Goal: Task Accomplishment & Management: Use online tool/utility

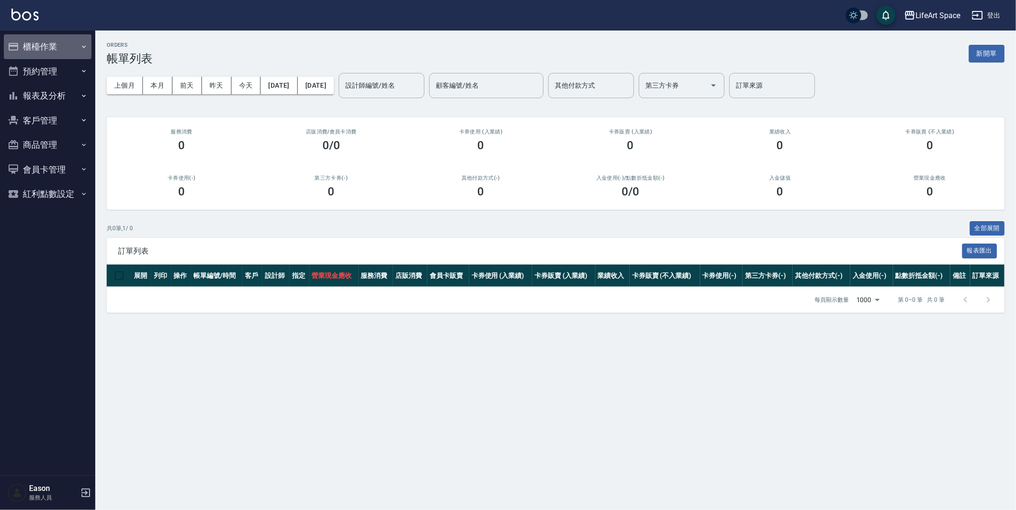
click at [74, 50] on button "櫃檯作業" at bounding box center [48, 46] width 88 height 25
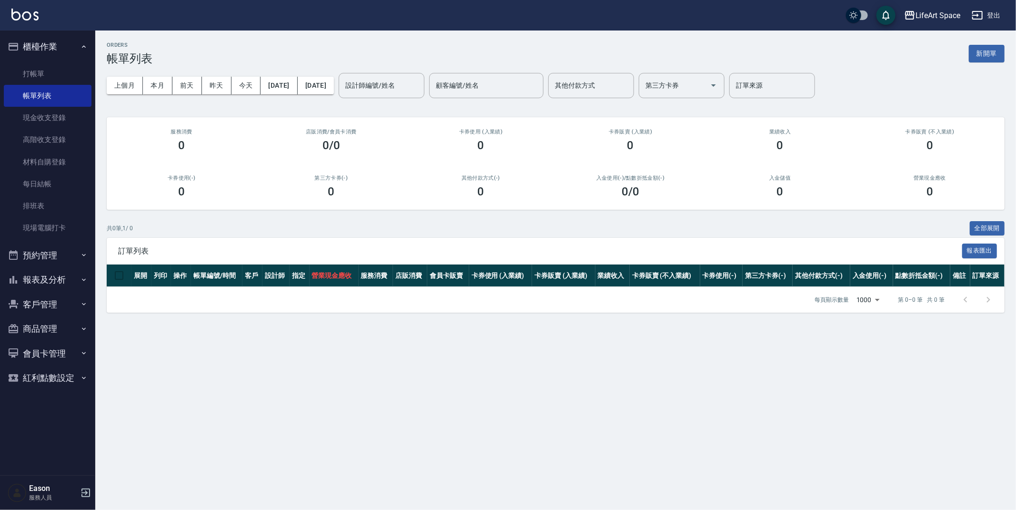
drag, startPoint x: 62, startPoint y: 77, endPoint x: 97, endPoint y: 74, distance: 35.4
click at [62, 77] on link "打帳單" at bounding box center [48, 74] width 88 height 22
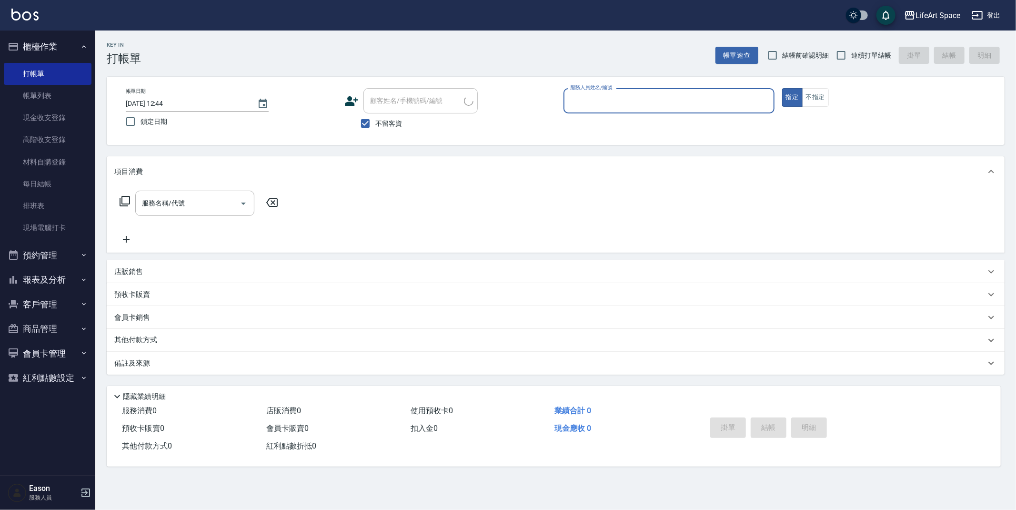
click at [646, 110] on div "服務人員姓名/編號" at bounding box center [669, 100] width 211 height 25
click at [619, 124] on div "Max (無代號)" at bounding box center [669, 125] width 211 height 16
type input "[PERSON_NAME](無代號)"
click at [202, 199] on input "服務名稱/代號" at bounding box center [188, 203] width 96 height 17
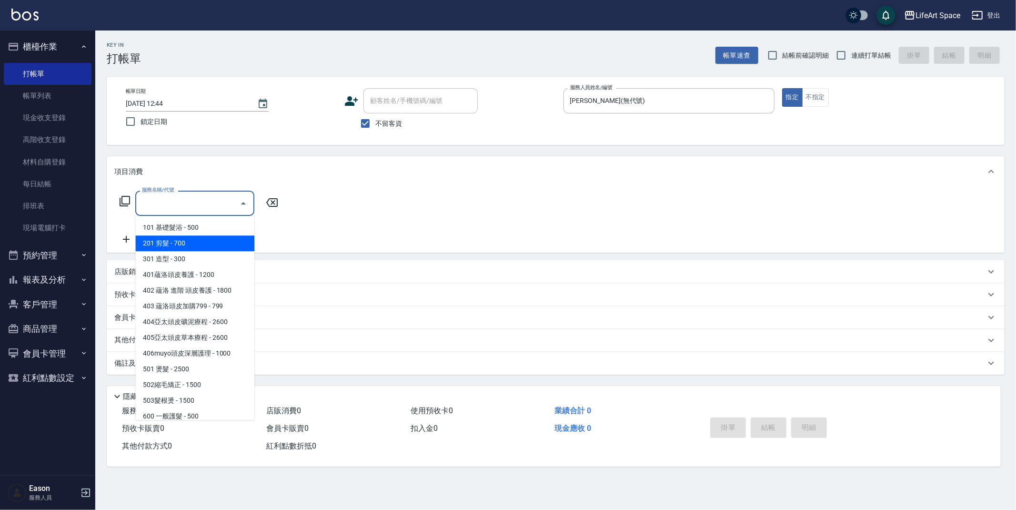
click at [208, 241] on span "201 剪髮 - 700" at bounding box center [194, 243] width 119 height 16
type input "201 剪髮(201)"
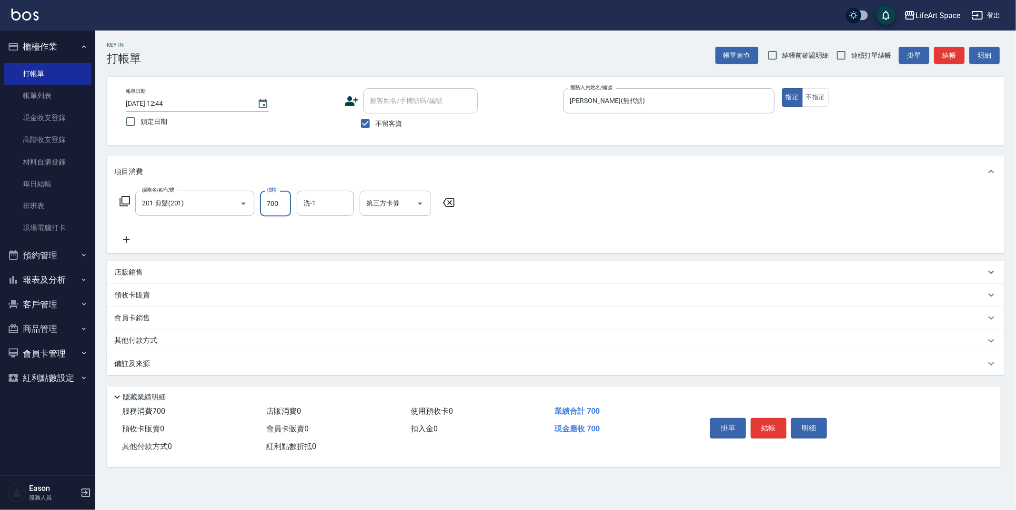
click at [276, 211] on input "700" at bounding box center [275, 204] width 31 height 26
type input "800"
click at [806, 101] on button "不指定" at bounding box center [815, 97] width 27 height 19
click at [407, 360] on div "備註及來源" at bounding box center [549, 364] width 871 height 10
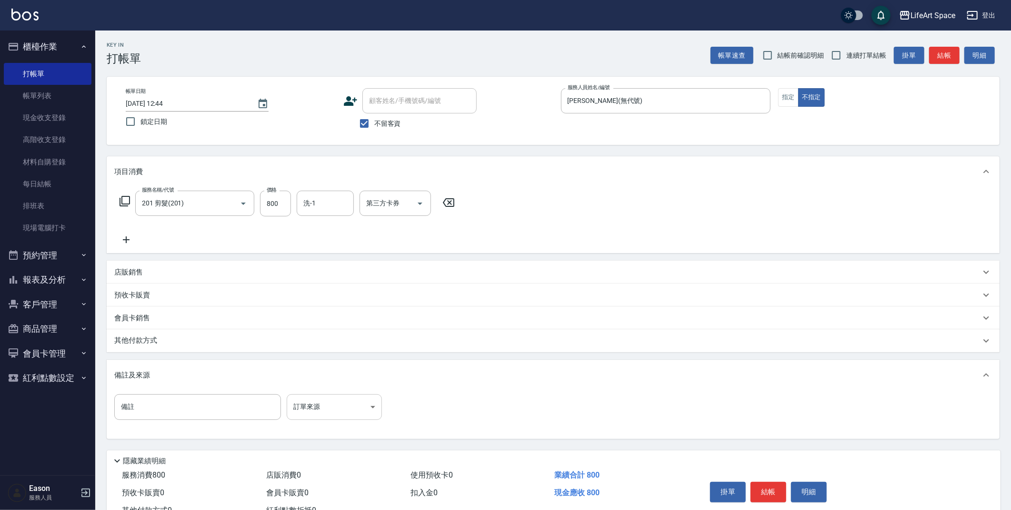
click at [368, 403] on body "LifeArt Space 登出 櫃檯作業 打帳單 帳單列表 現金收支登錄 高階收支登錄 材料自購登錄 每日結帳 排班表 現場電腦打卡 預約管理 預約管理 單…" at bounding box center [505, 271] width 1011 height 542
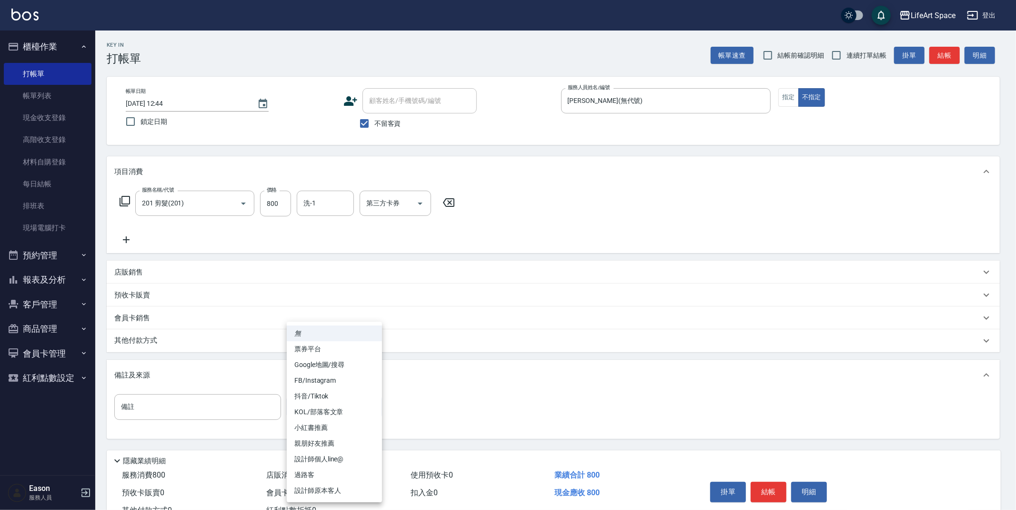
click at [334, 471] on li "過路客" at bounding box center [334, 475] width 95 height 16
type input "過路客"
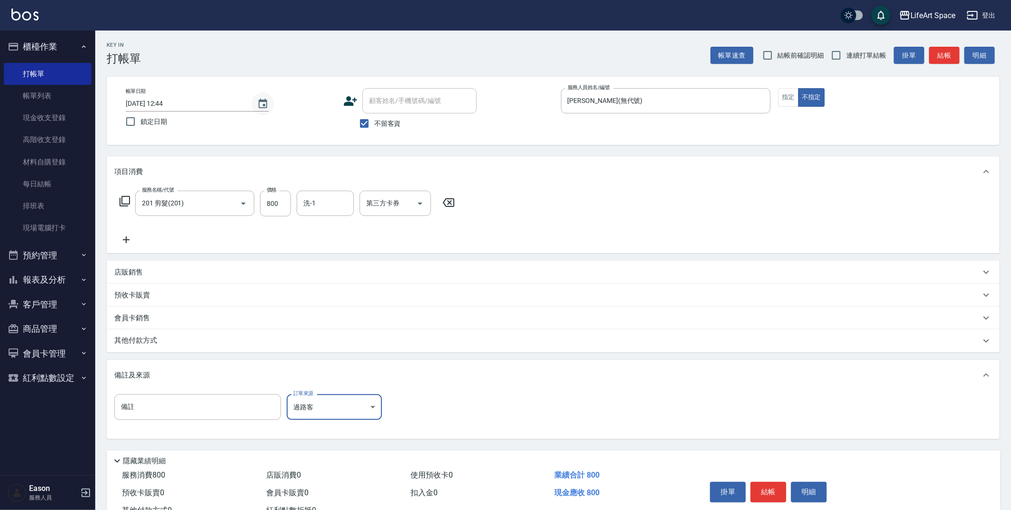
click at [260, 102] on icon "Choose date, selected date is 2025-09-23" at bounding box center [262, 103] width 11 height 11
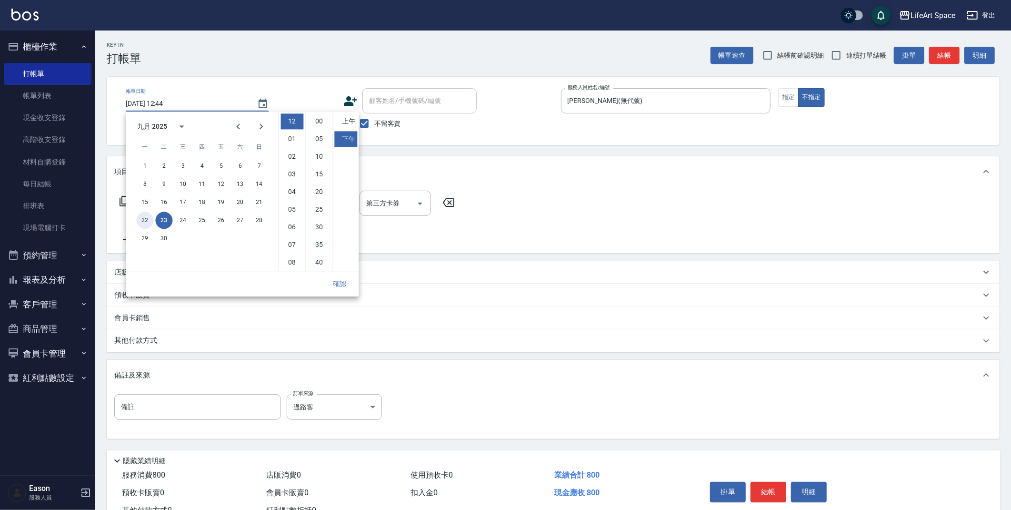
drag, startPoint x: 151, startPoint y: 223, endPoint x: 202, endPoint y: 249, distance: 58.2
click at [151, 223] on button "22" at bounding box center [144, 220] width 17 height 17
type input "[DATE] 12:44"
click at [329, 288] on button "確認" at bounding box center [339, 284] width 30 height 18
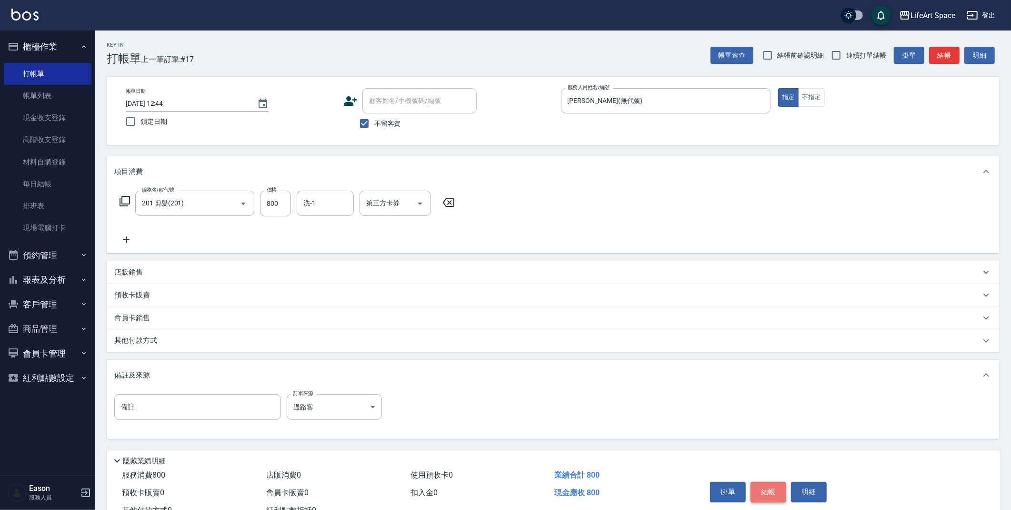
click at [775, 488] on button "結帳" at bounding box center [769, 492] width 36 height 20
